Goal: Task Accomplishment & Management: Use online tool/utility

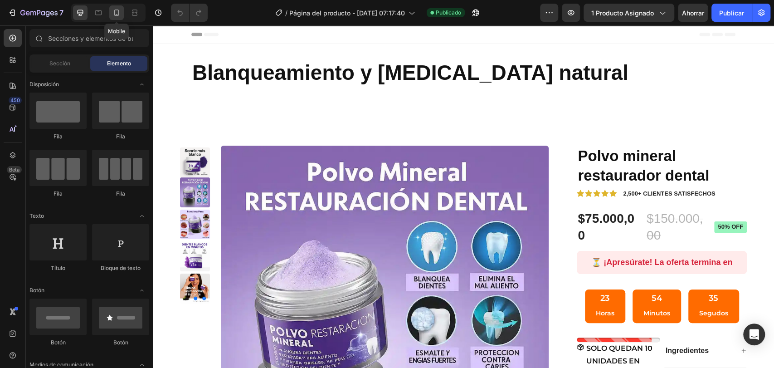
click at [119, 14] on icon at bounding box center [116, 13] width 5 height 6
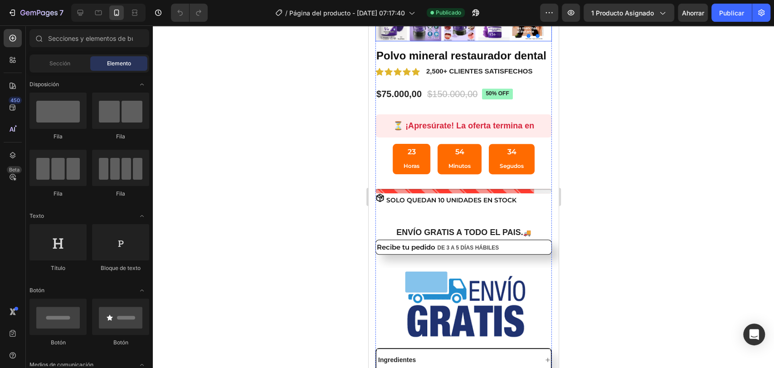
scroll to position [302, 0]
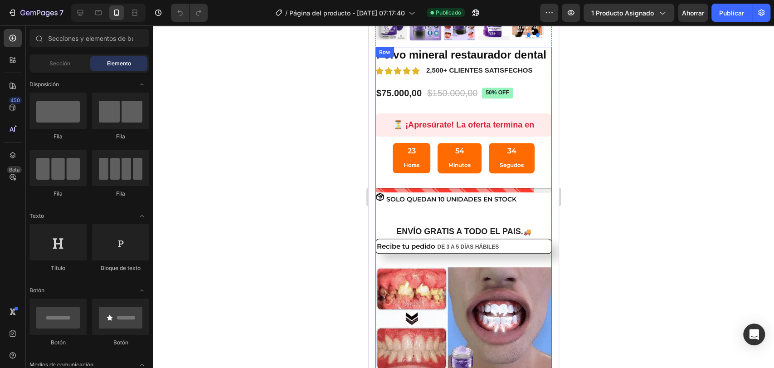
click at [483, 161] on div "23 Horas 54 Minutos 34 Segudos" at bounding box center [463, 158] width 142 height 30
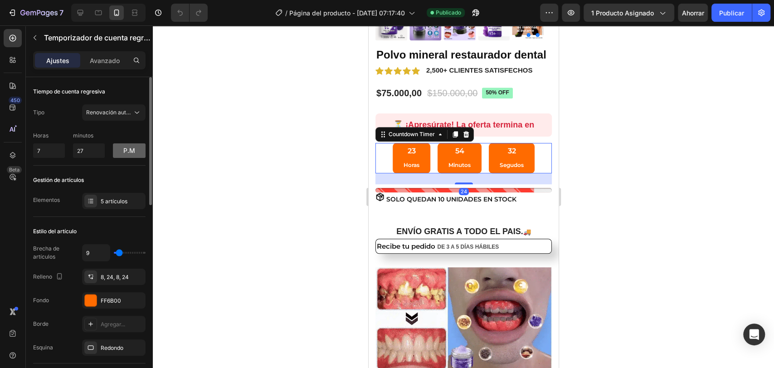
click at [134, 149] on font "p.m" at bounding box center [129, 151] width 12 height 8
click at [134, 149] on font "soy" at bounding box center [129, 151] width 14 height 8
click at [134, 149] on font "p.m" at bounding box center [129, 151] width 12 height 8
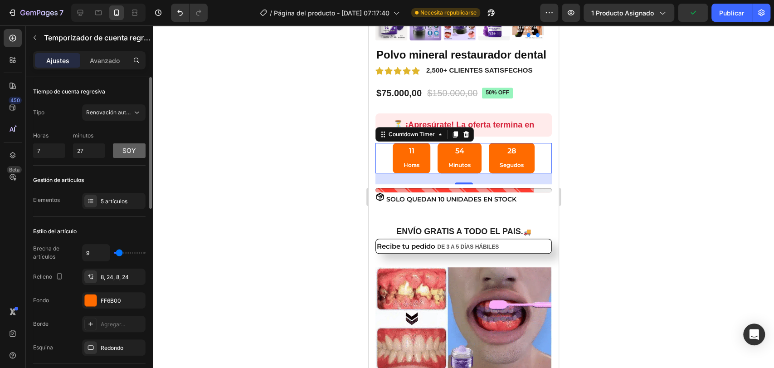
click at [134, 149] on font "soy" at bounding box center [129, 151] width 14 height 8
click at [134, 149] on font "p.m" at bounding box center [129, 151] width 12 height 8
click at [134, 149] on font "soy" at bounding box center [129, 151] width 14 height 8
click at [134, 149] on font "p.m" at bounding box center [129, 151] width 12 height 8
click at [119, 147] on button "soy" at bounding box center [129, 150] width 33 height 15
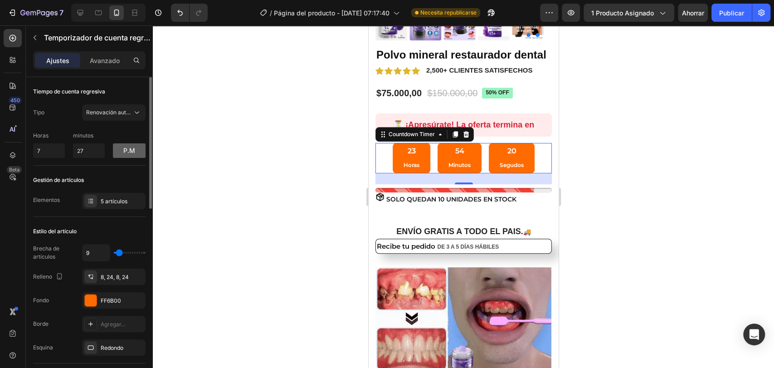
click at [123, 148] on button "p.m" at bounding box center [129, 150] width 33 height 15
click at [54, 150] on input "7" at bounding box center [49, 150] width 32 height 15
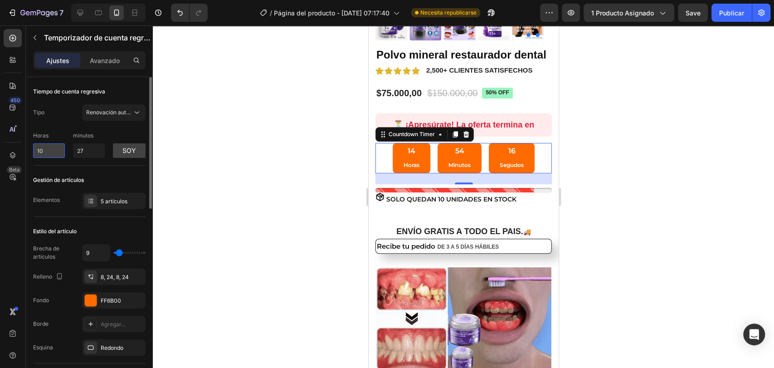
type input "1"
type input "9"
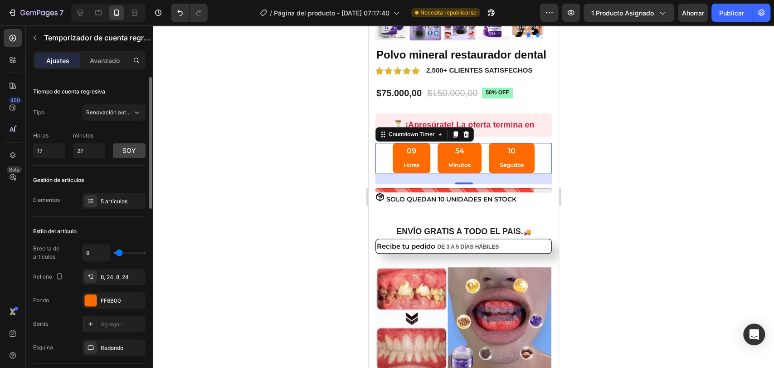
click at [126, 127] on div "Tipo Renovación automática Horas 17 minutos 27 soy" at bounding box center [89, 131] width 113 height 54
type input "10"
click at [127, 112] on font "Renovación automática" at bounding box center [116, 112] width 61 height 7
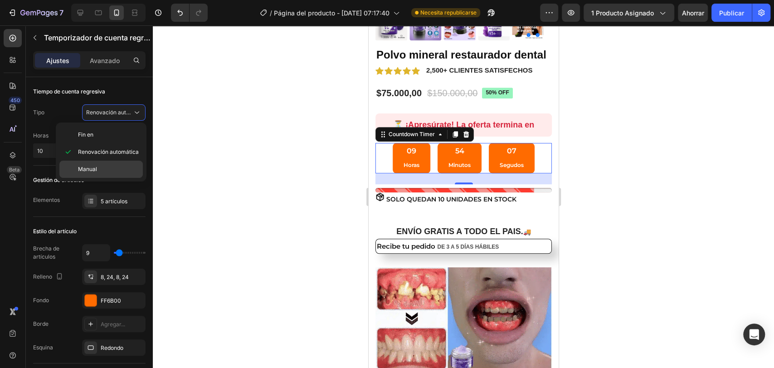
click at [106, 162] on div "Manual" at bounding box center [100, 169] width 83 height 17
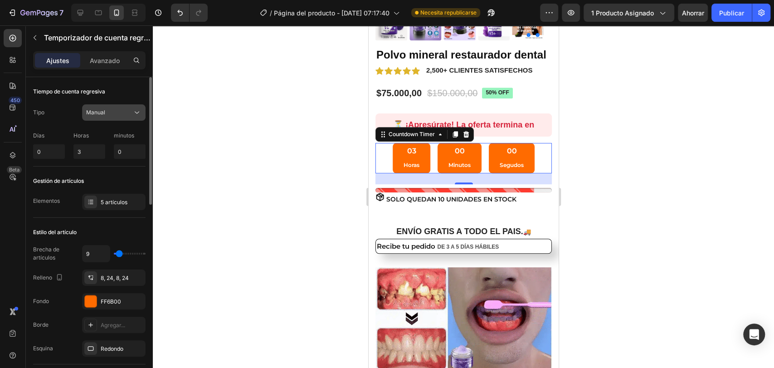
click at [123, 110] on div "Manual" at bounding box center [109, 112] width 46 height 8
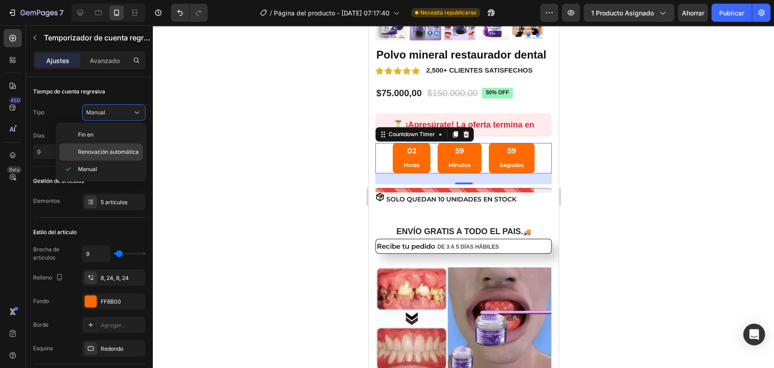
click at [118, 146] on div "Renovación automática" at bounding box center [100, 151] width 83 height 17
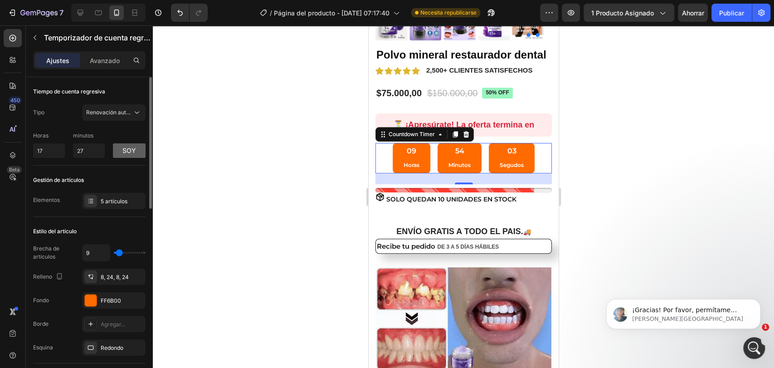
scroll to position [0, 0]
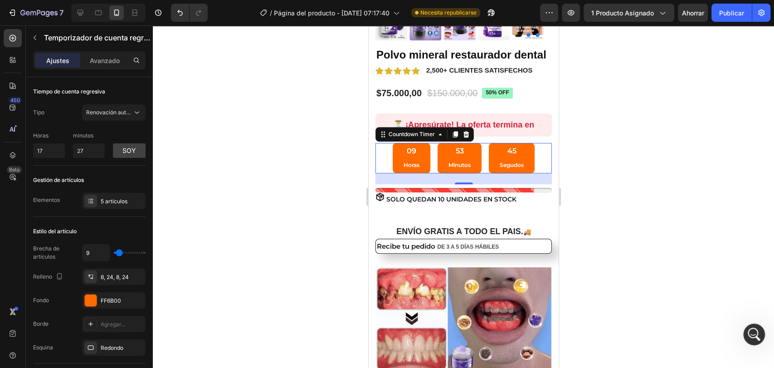
click at [638, 147] on div at bounding box center [464, 196] width 622 height 343
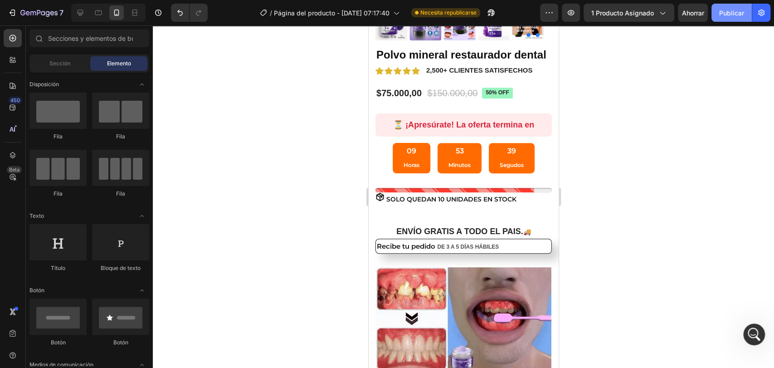
click at [742, 12] on font "Publicar" at bounding box center [732, 13] width 25 height 8
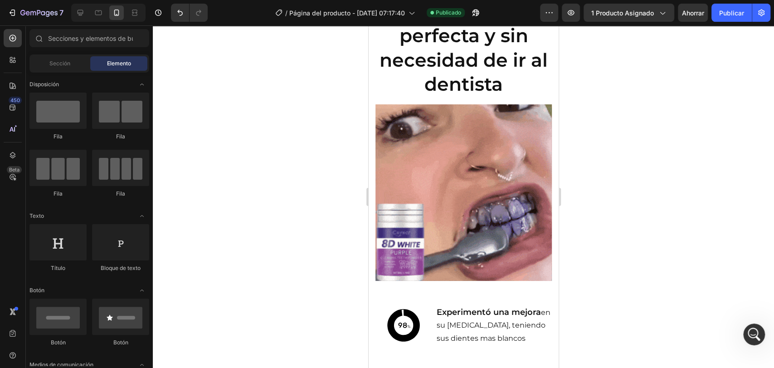
scroll to position [1411, 0]
